Goal: Information Seeking & Learning: Learn about a topic

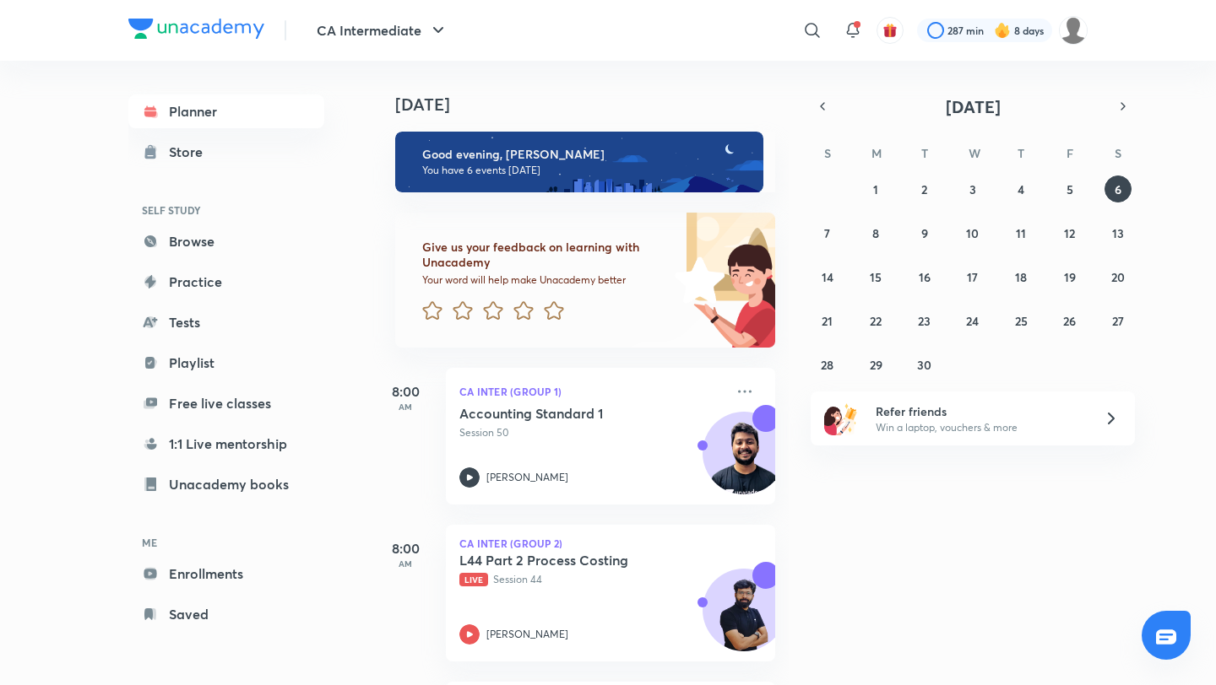
scroll to position [475, 0]
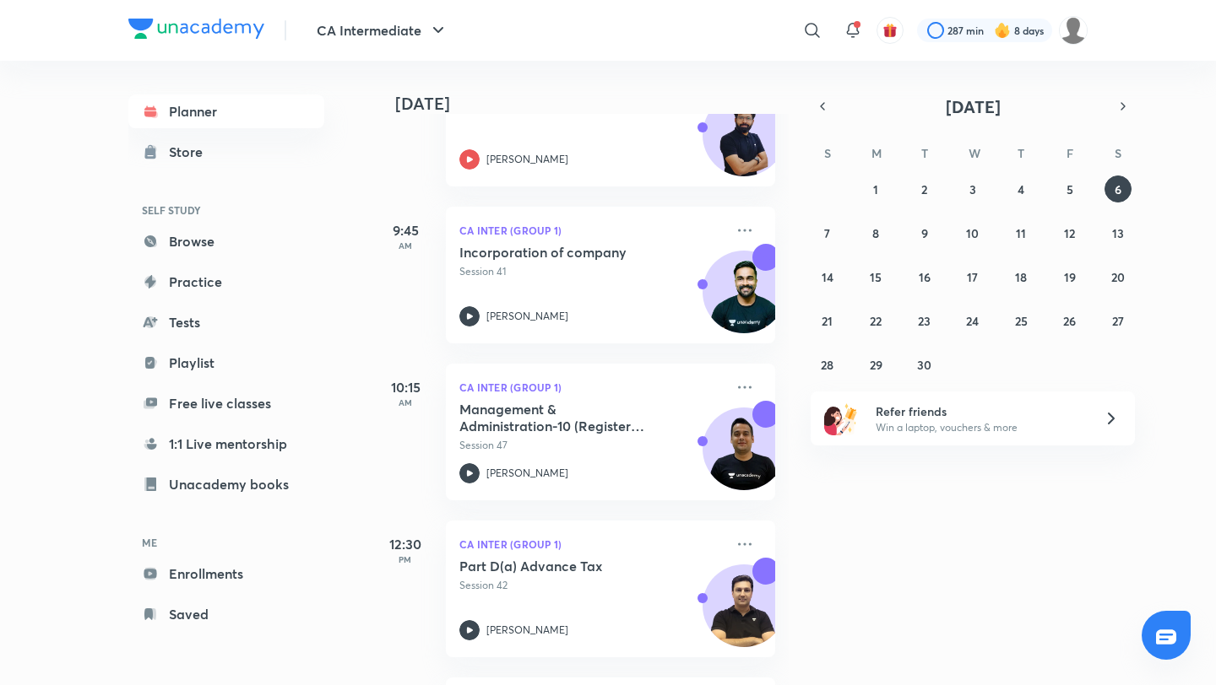
click at [1134, 197] on div "Today Good evening, Jyoti You have 6 events today Give us your feedback on lear…" at bounding box center [791, 373] width 841 height 625
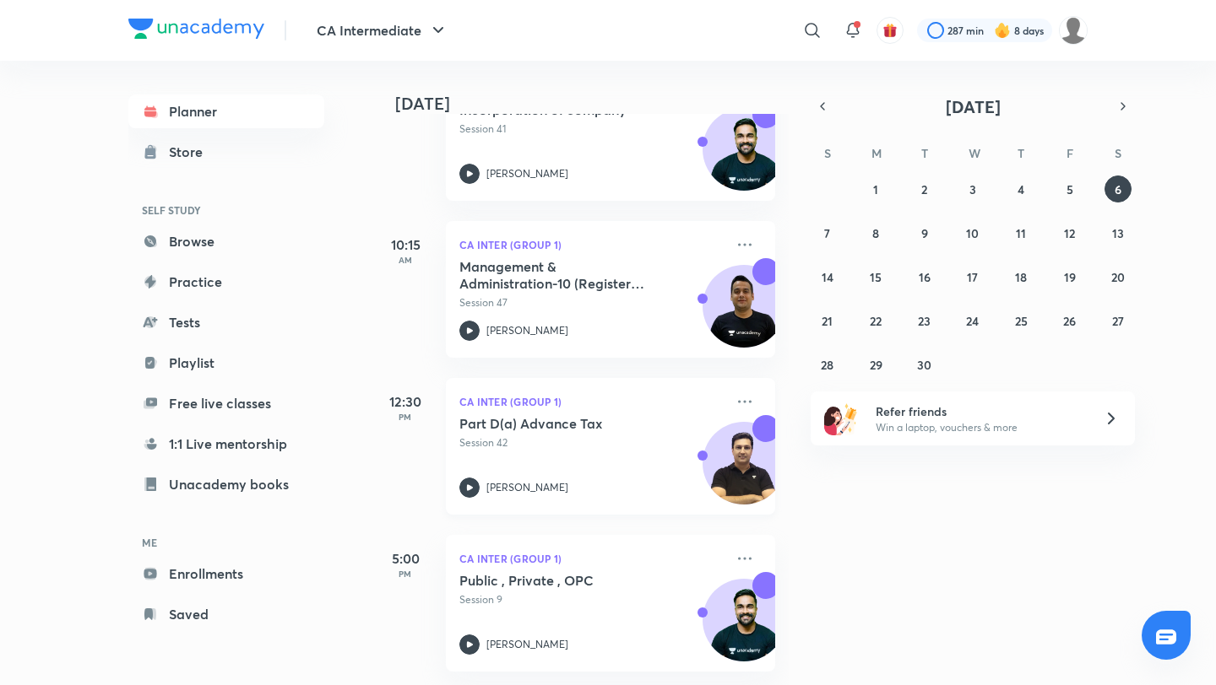
click at [593, 468] on div "Part D(a) Advance Tax Session 42 Arvind Tuli" at bounding box center [591, 456] width 265 height 83
click at [566, 434] on div "Part D(a) Advance Tax Session 42" at bounding box center [591, 432] width 265 height 35
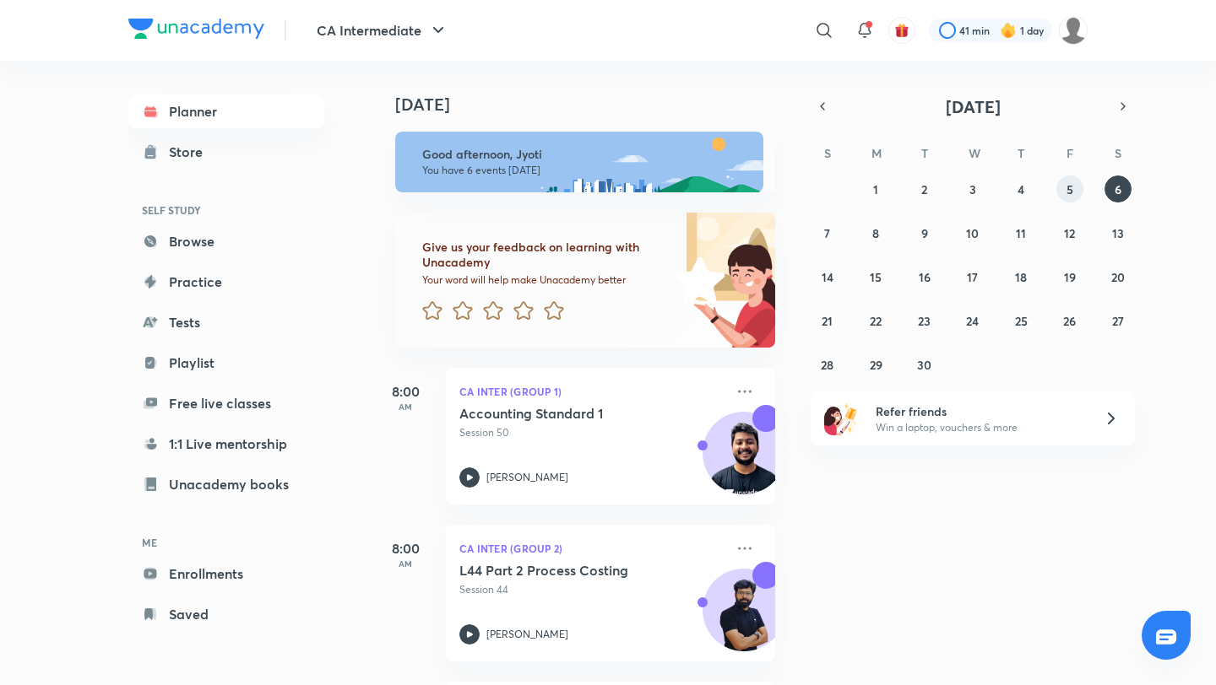
click at [1072, 187] on abbr "5" at bounding box center [1069, 189] width 7 height 16
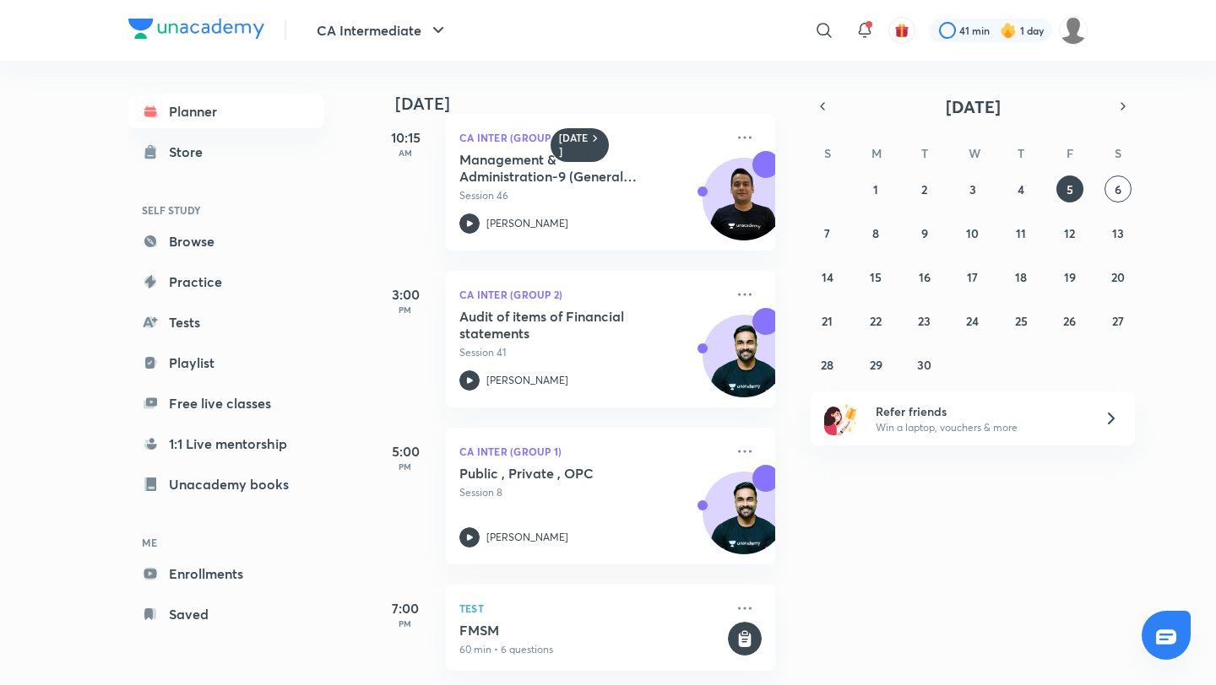
scroll to position [339, 0]
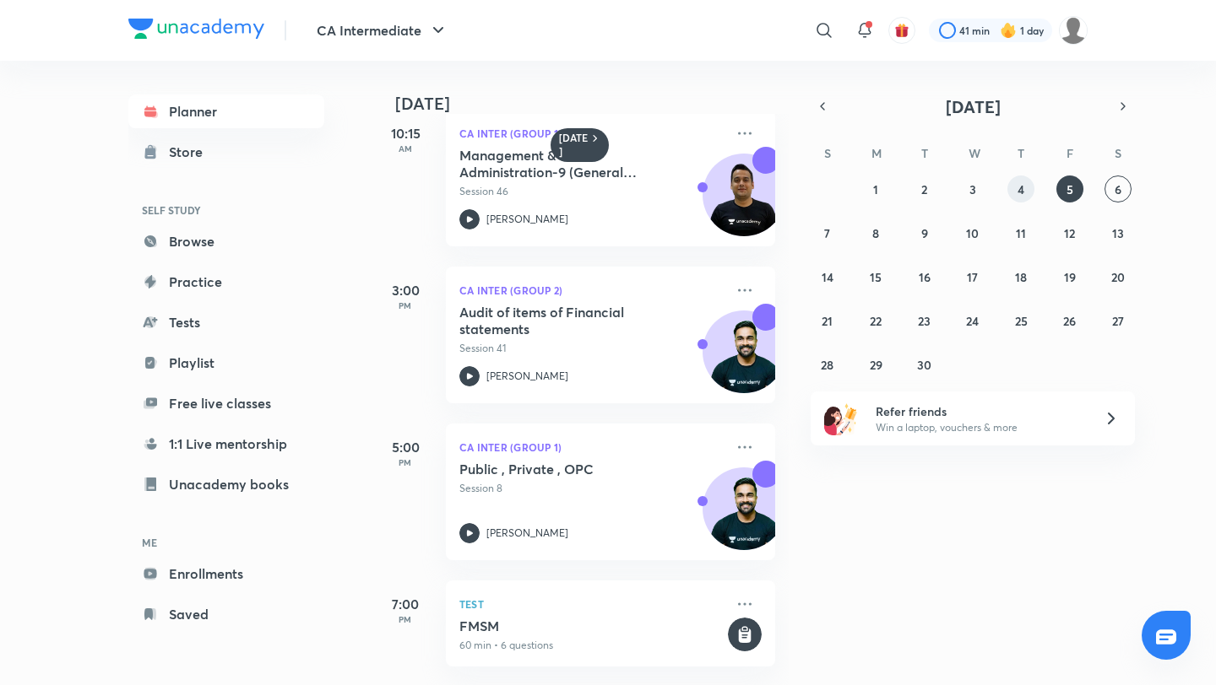
click at [1020, 194] on abbr "4" at bounding box center [1020, 189] width 7 height 16
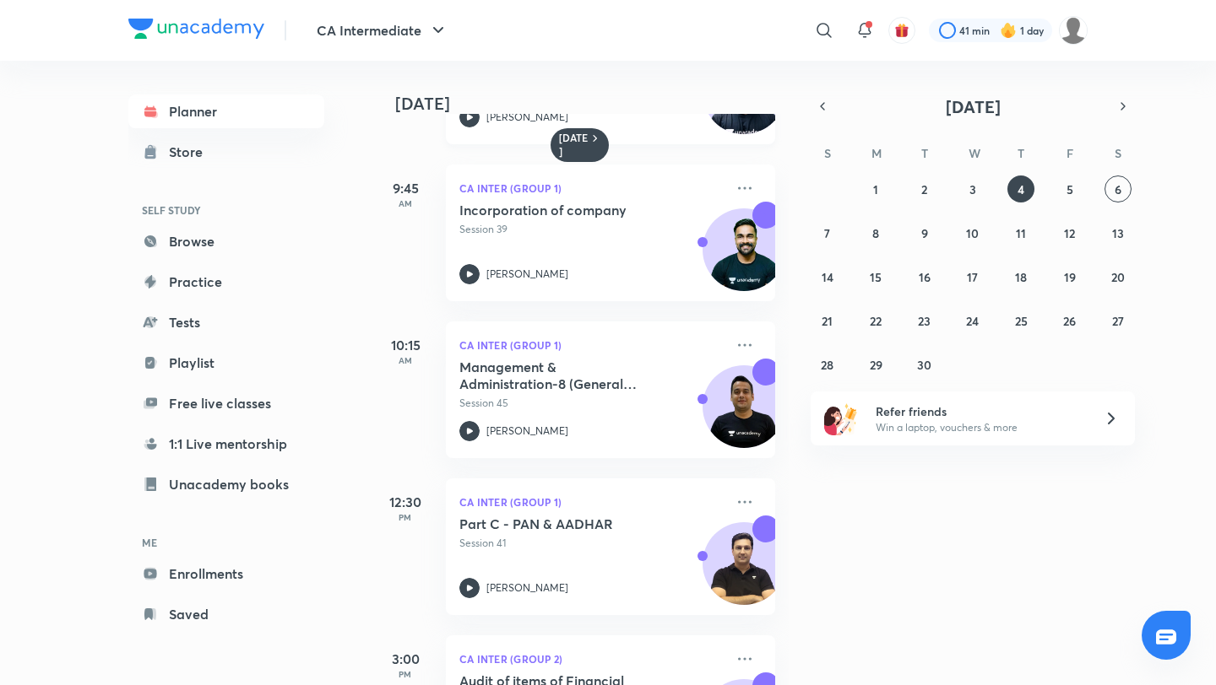
scroll to position [286, 0]
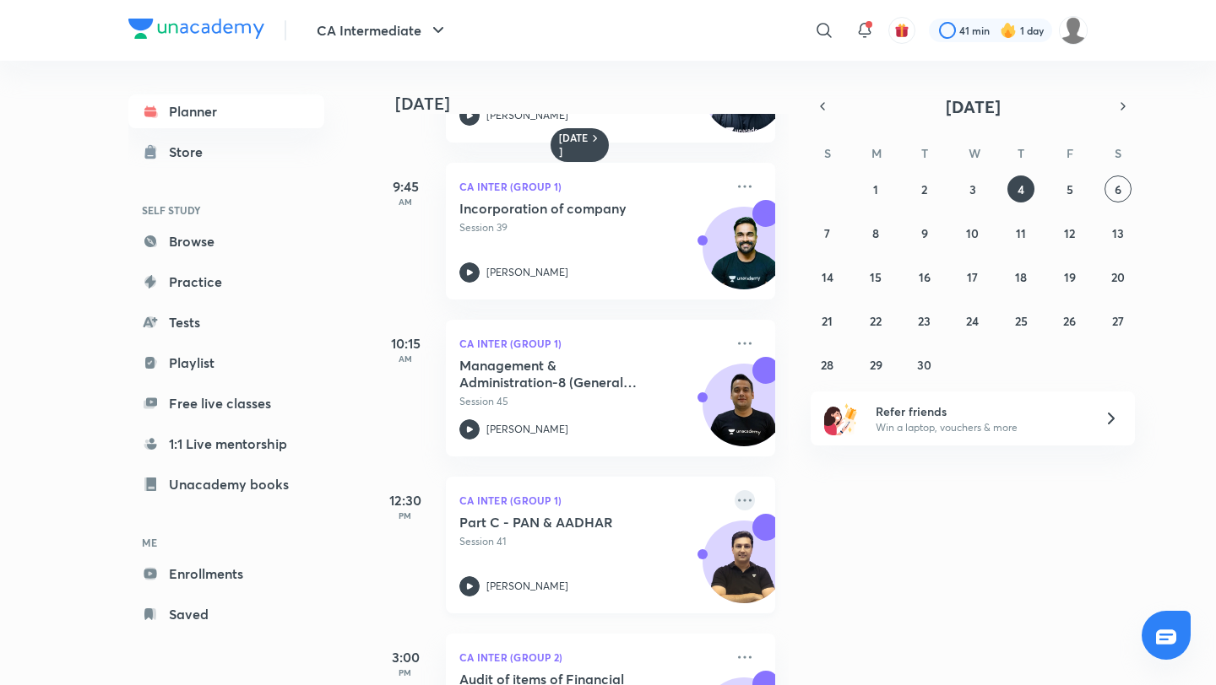
click at [744, 503] on icon at bounding box center [744, 500] width 20 height 20
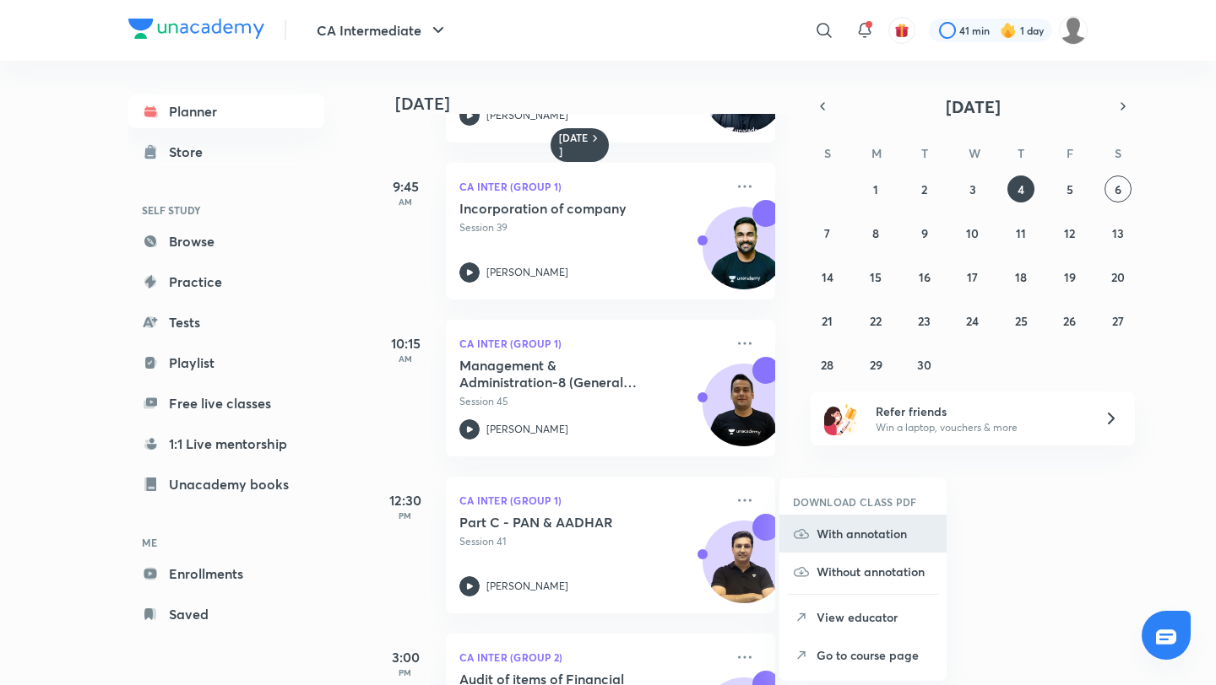
click at [858, 536] on p "With annotation" at bounding box center [874, 534] width 116 height 18
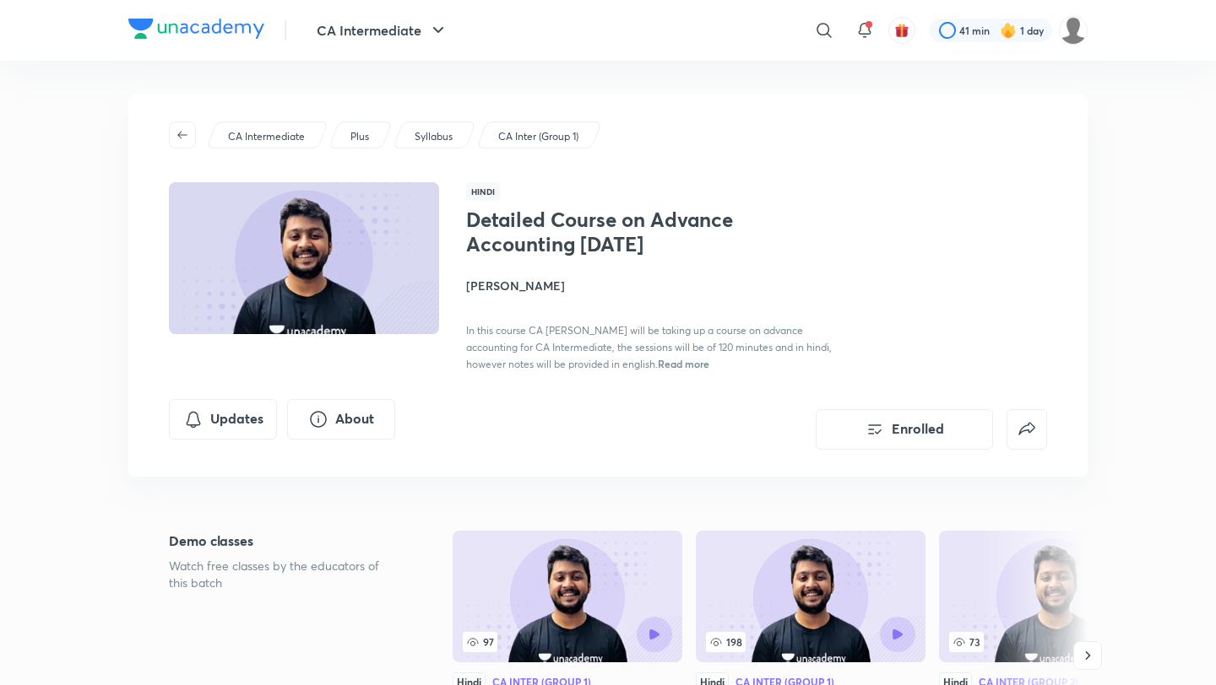
click at [260, 237] on img at bounding box center [303, 258] width 275 height 155
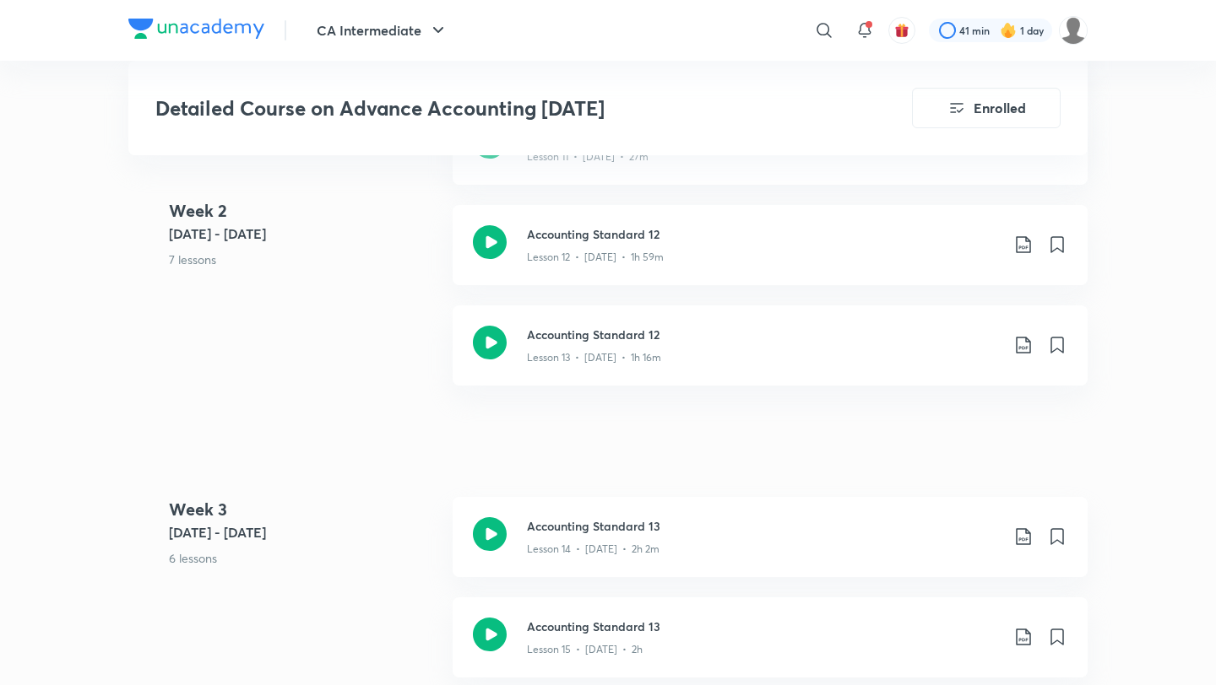
scroll to position [2059, 0]
click at [574, 545] on p "Lesson 14 • Jul 28 • 2h 2m" at bounding box center [593, 548] width 133 height 15
